Goal: Information Seeking & Learning: Learn about a topic

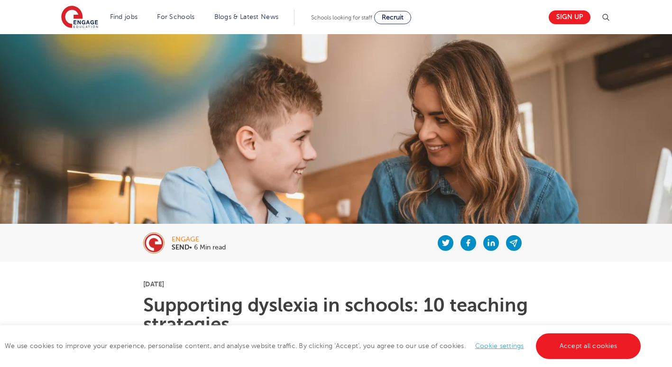
scroll to position [142, 0]
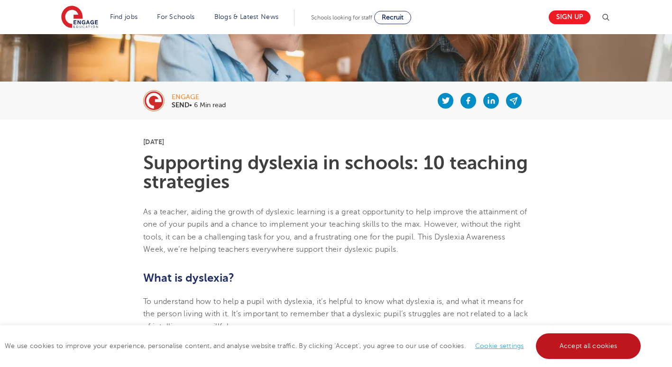
click at [599, 350] on link "Accept all cookies" at bounding box center [588, 346] width 105 height 26
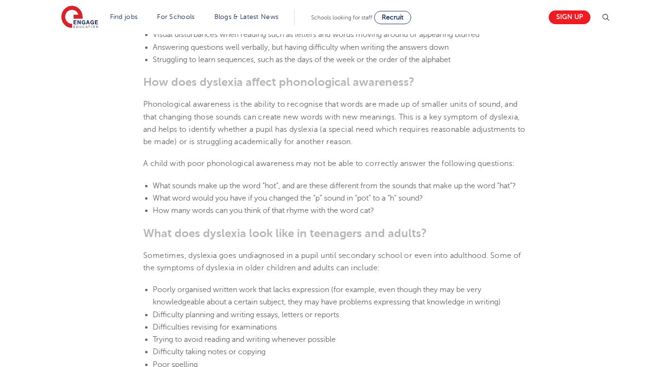
scroll to position [1091, 0]
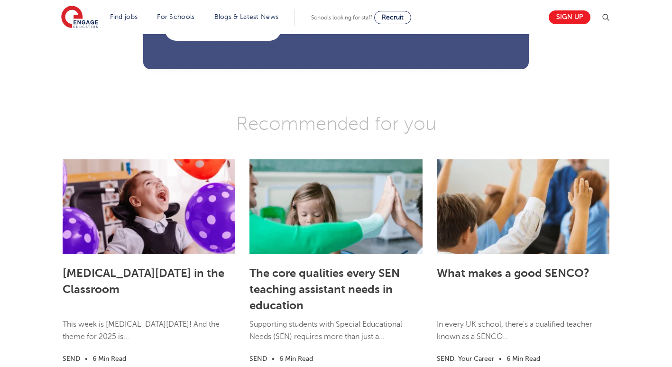
scroll to position [2703, 0]
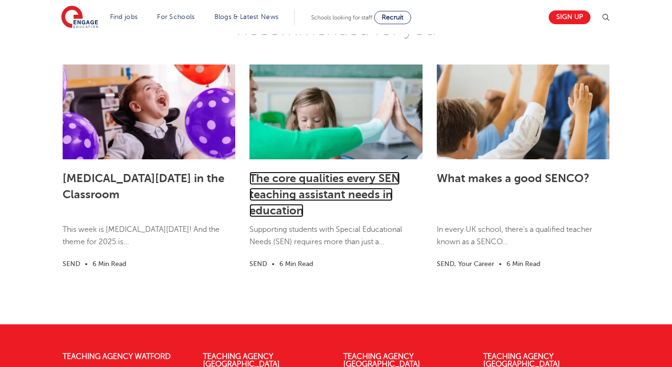
click at [288, 183] on link "The core qualities every SEN teaching assistant needs in education" at bounding box center [324, 195] width 150 height 46
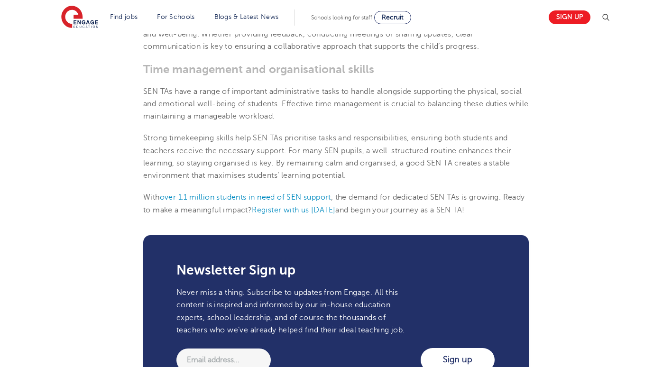
scroll to position [1138, 0]
